Goal: Transaction & Acquisition: Purchase product/service

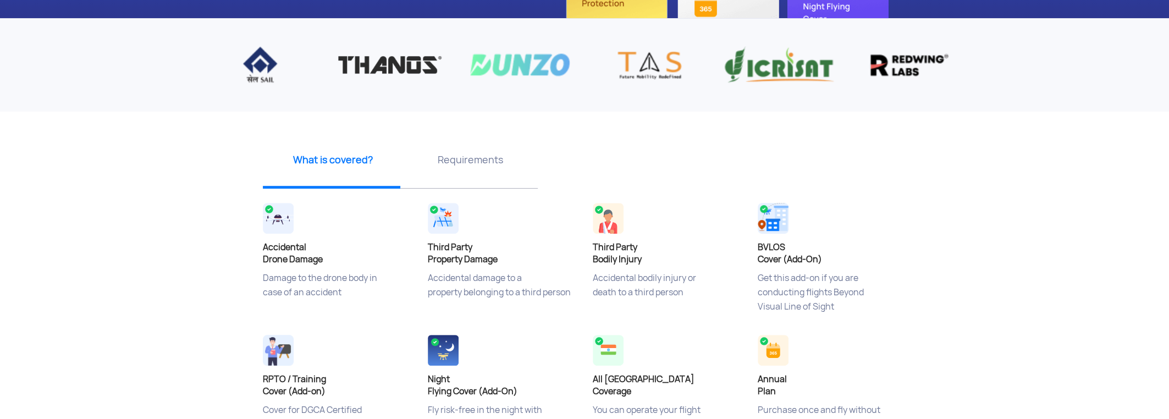
scroll to position [275, 0]
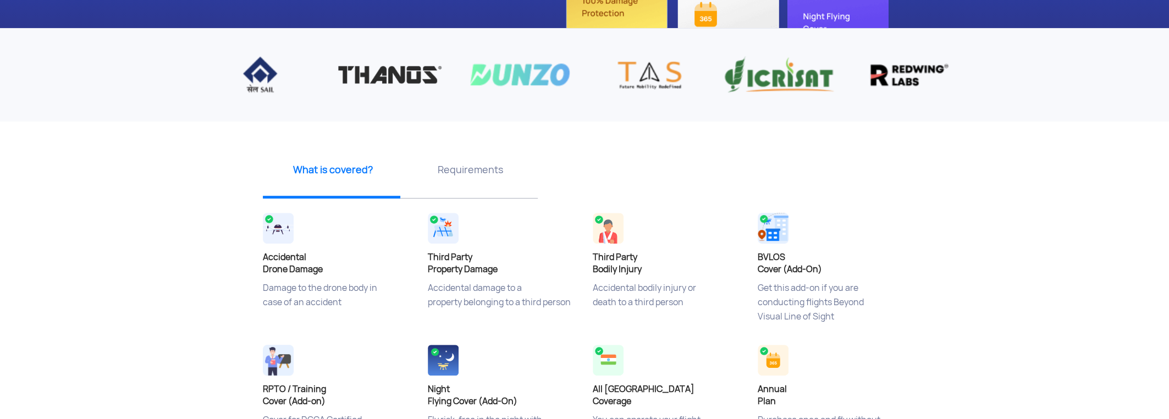
click at [476, 180] on div "Requirements" at bounding box center [469, 174] width 138 height 50
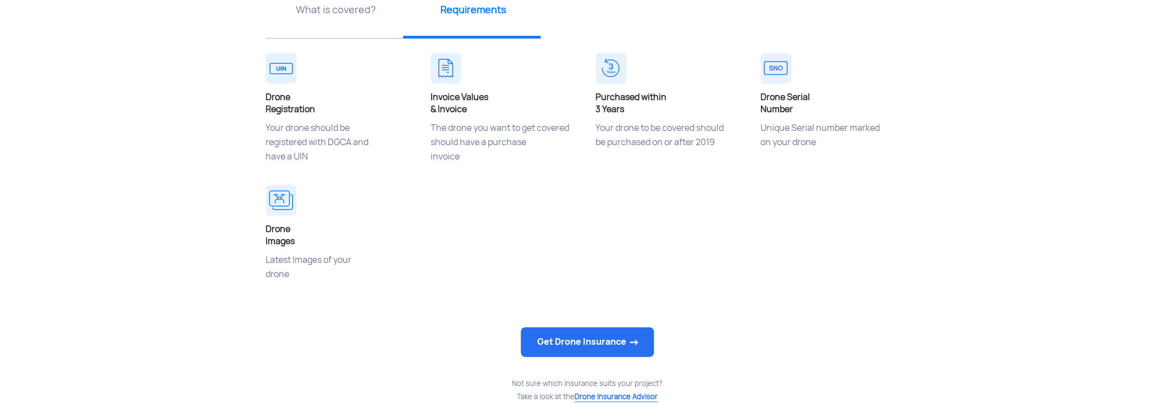
scroll to position [458, 0]
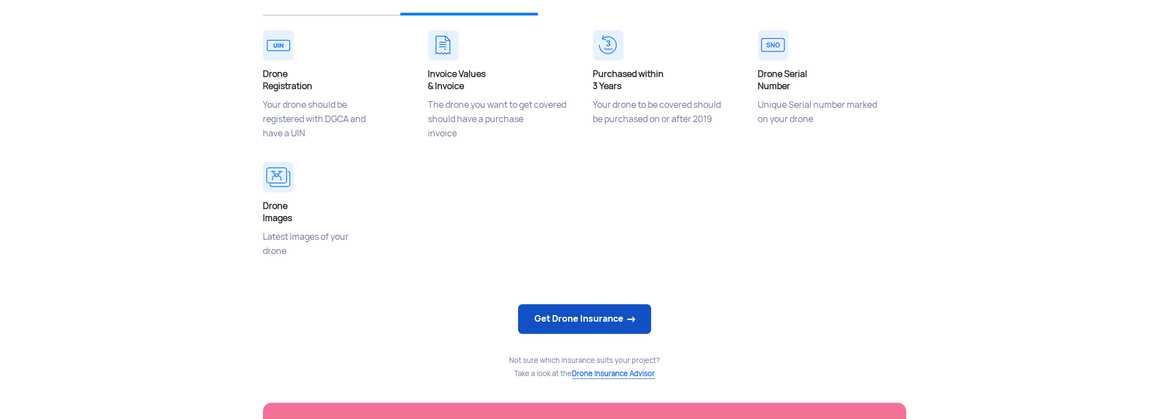
click at [591, 319] on link "Get Drone Insurance" at bounding box center [584, 319] width 133 height 30
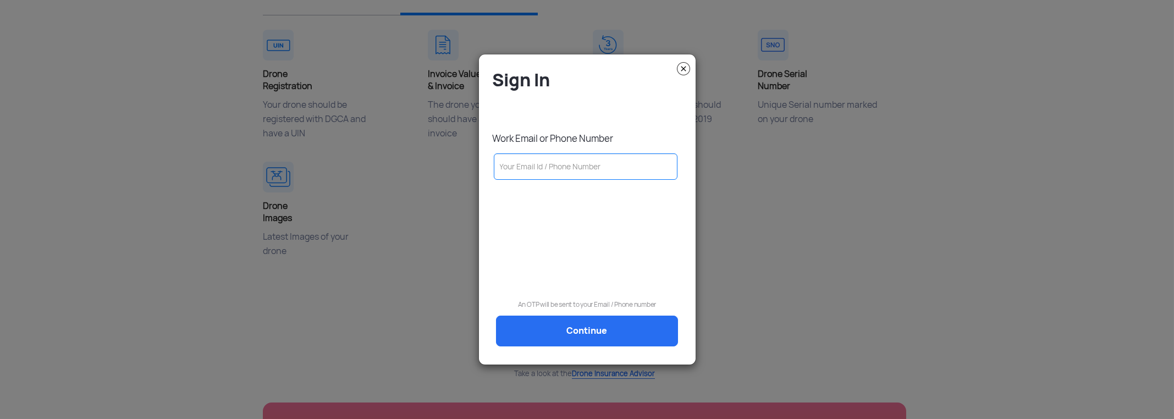
click at [601, 172] on input "text" at bounding box center [586, 166] width 184 height 26
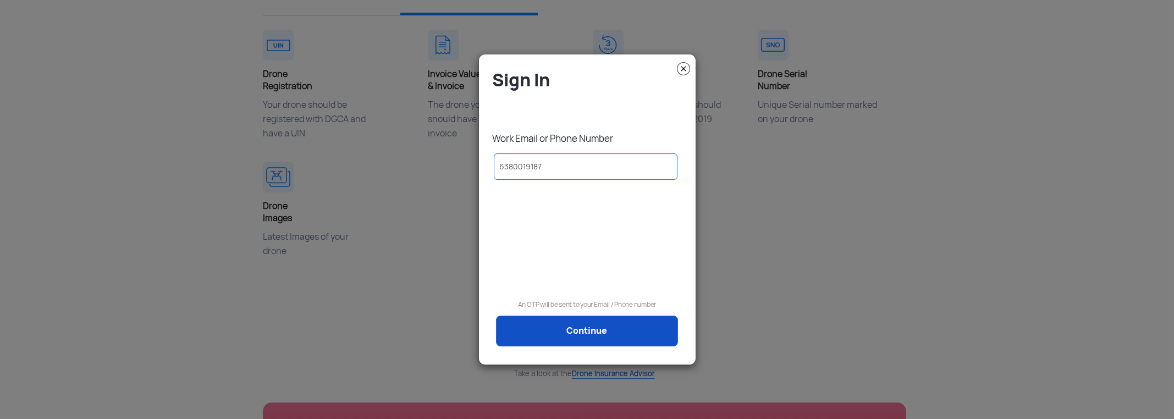
type input "6380019187"
click at [598, 334] on link "Continue" at bounding box center [587, 331] width 182 height 31
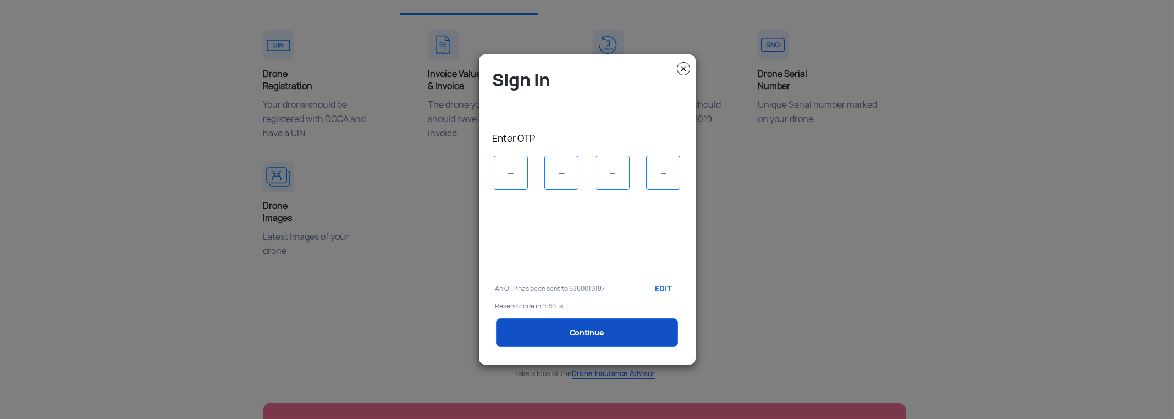
scroll to position [0, 0]
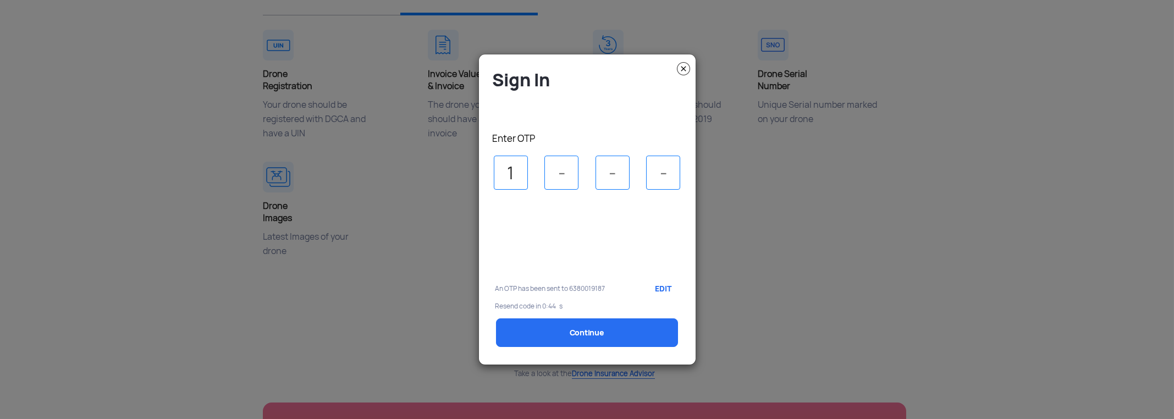
type input "1"
type input "0"
type input "7"
type input "8"
select select "1000000"
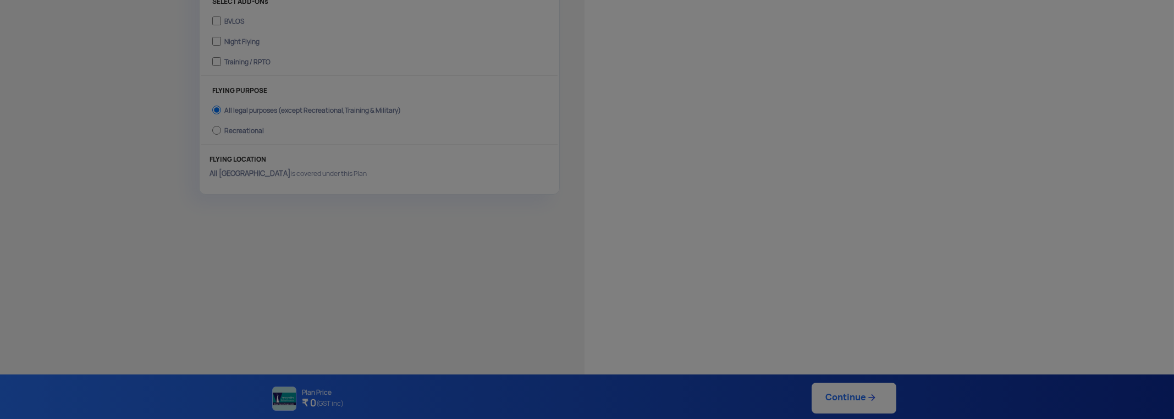
type input "[DATE] 3:55:00 PM"
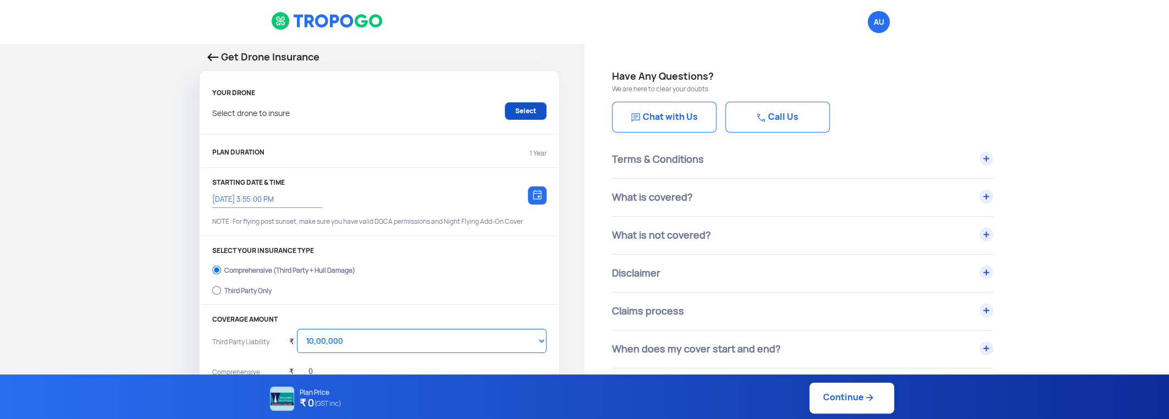
click at [520, 113] on link "Select" at bounding box center [526, 111] width 42 height 18
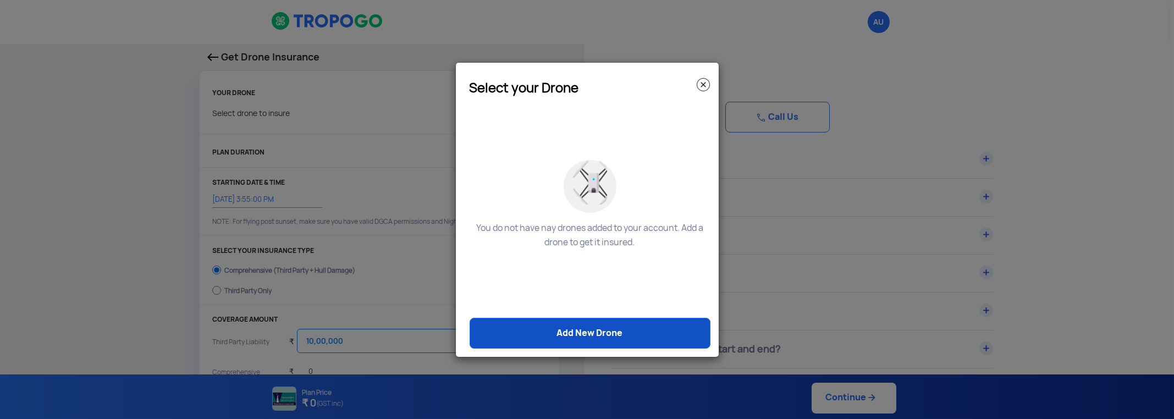
click at [595, 333] on link "Add New Drone" at bounding box center [590, 333] width 241 height 31
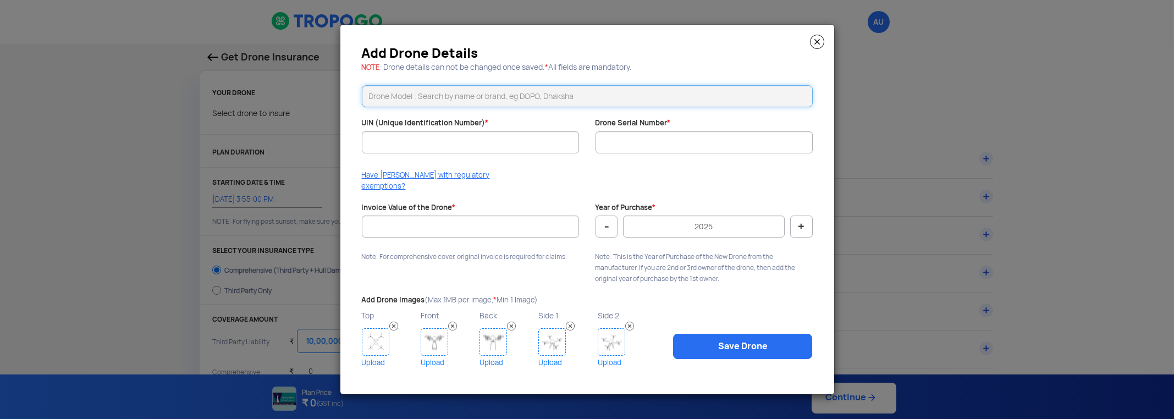
click at [536, 105] on input "text" at bounding box center [587, 96] width 451 height 22
click at [535, 153] on input "UIN (Unique Identification Number) *" at bounding box center [470, 142] width 217 height 22
click at [650, 147] on input "Drone Serial Number *" at bounding box center [704, 142] width 217 height 22
click at [819, 48] on img at bounding box center [817, 42] width 14 height 14
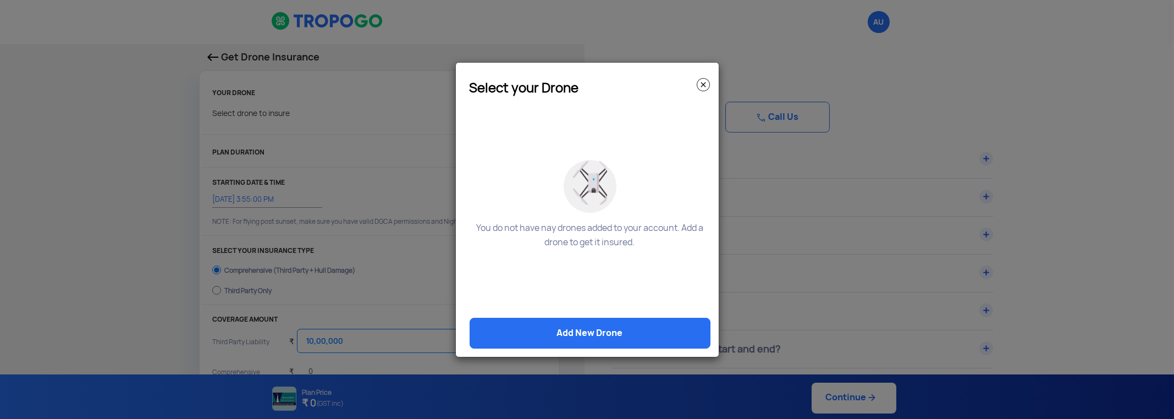
click at [700, 84] on img at bounding box center [703, 84] width 13 height 13
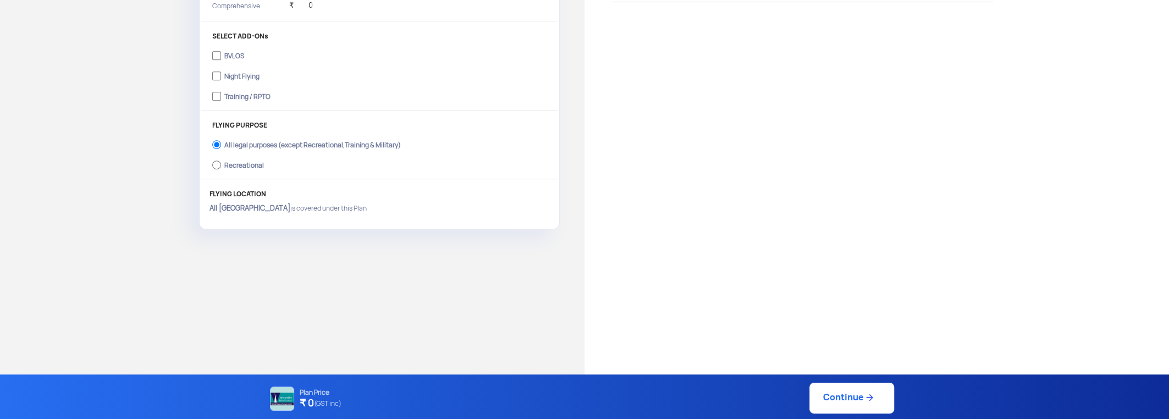
scroll to position [91, 0]
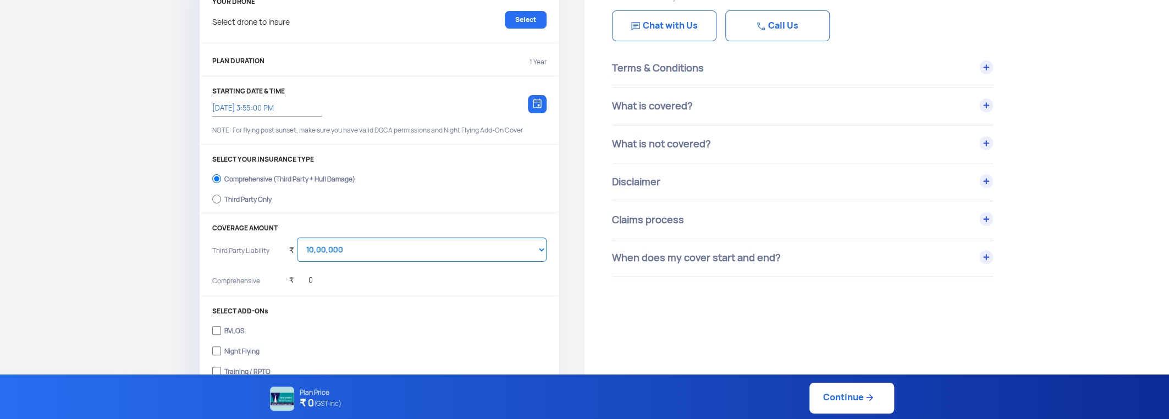
click at [821, 32] on link "Call Us" at bounding box center [778, 25] width 105 height 31
click at [692, 33] on link "Chat with Us" at bounding box center [664, 25] width 105 height 31
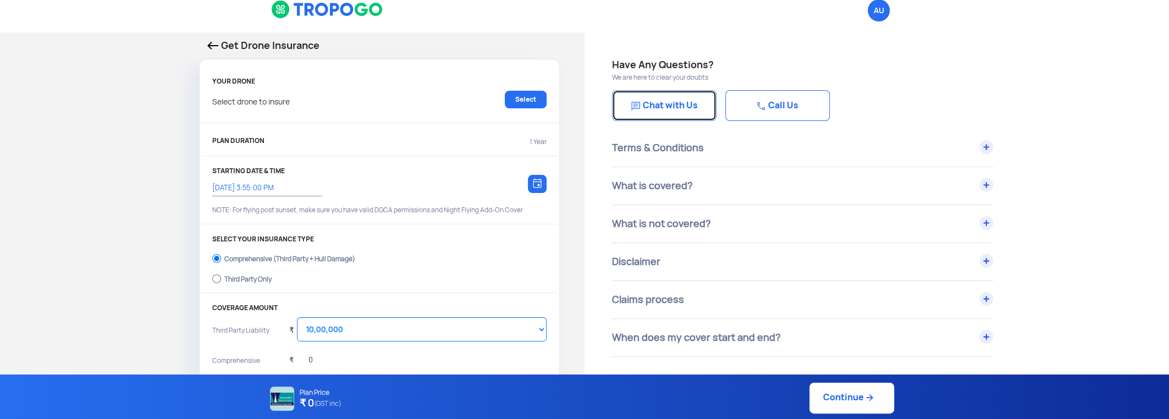
scroll to position [0, 0]
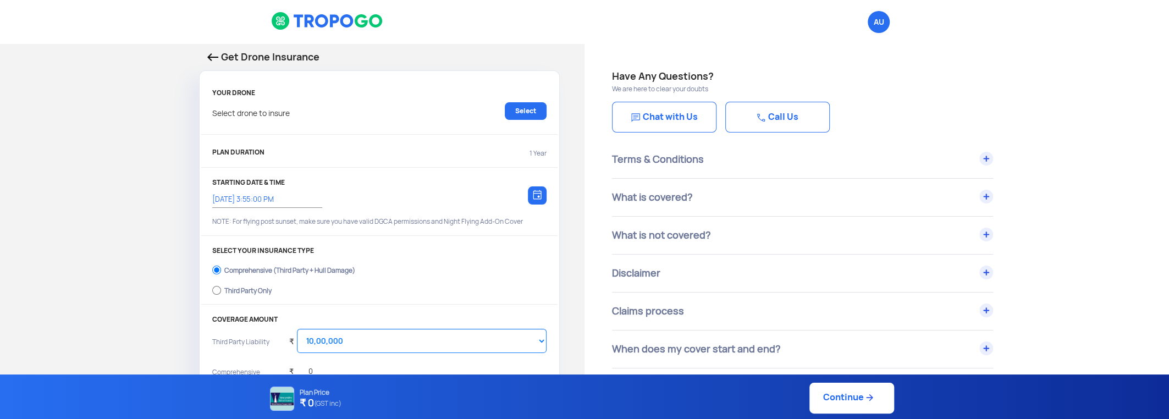
click at [208, 58] on img at bounding box center [212, 57] width 11 height 8
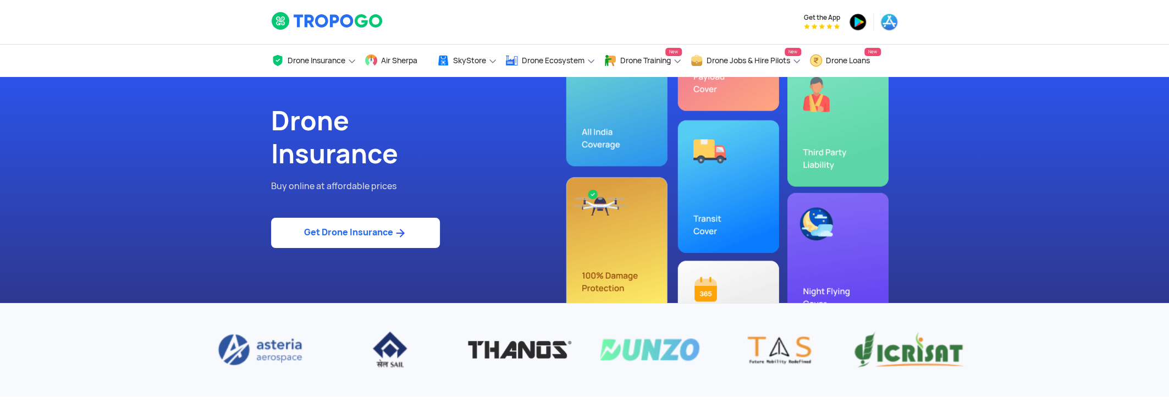
select select "1000000"
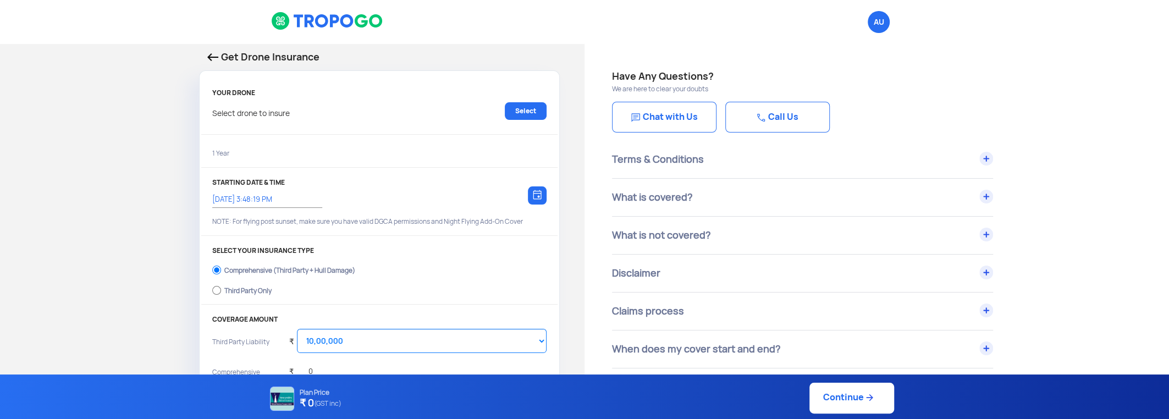
type input "[DATE] 3:58:00 PM"
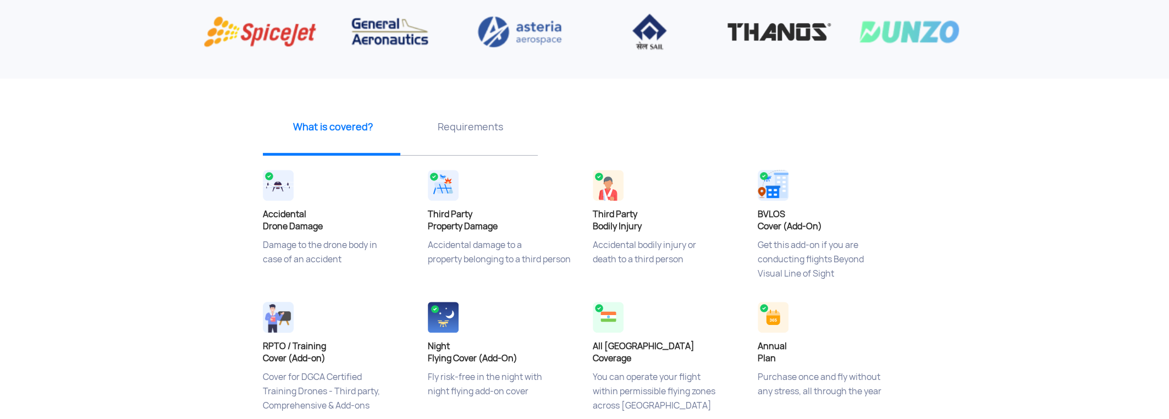
scroll to position [401, 0]
